Goal: Transaction & Acquisition: Subscribe to service/newsletter

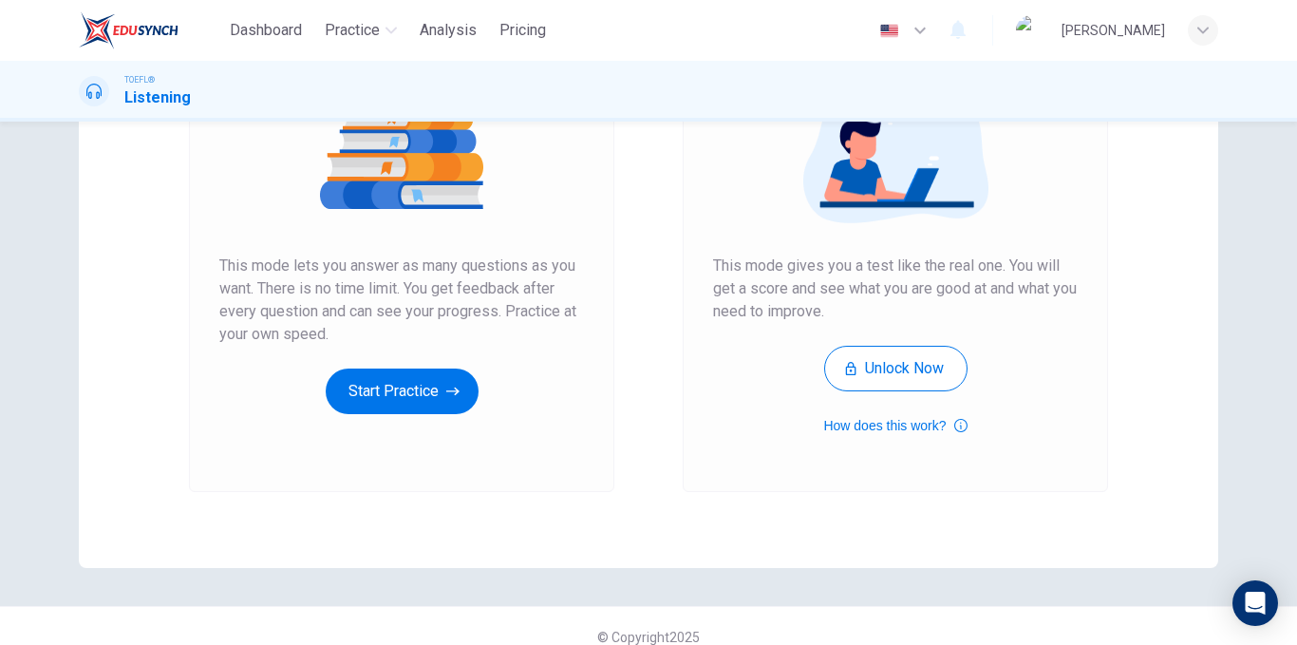
scroll to position [274, 0]
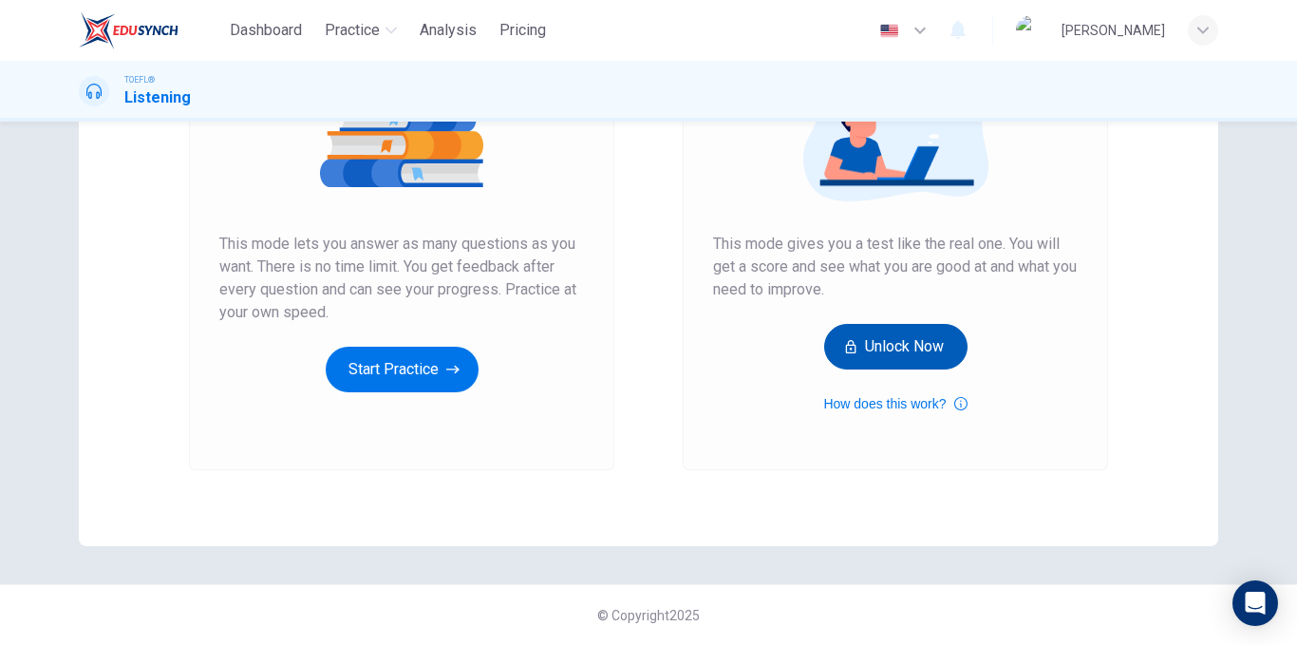
click at [872, 342] on button "Unlock Now" at bounding box center [895, 347] width 143 height 46
